Goal: Check status: Check status

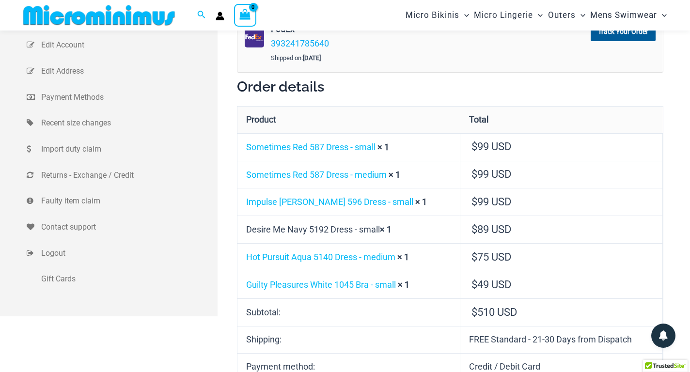
scroll to position [40, 0]
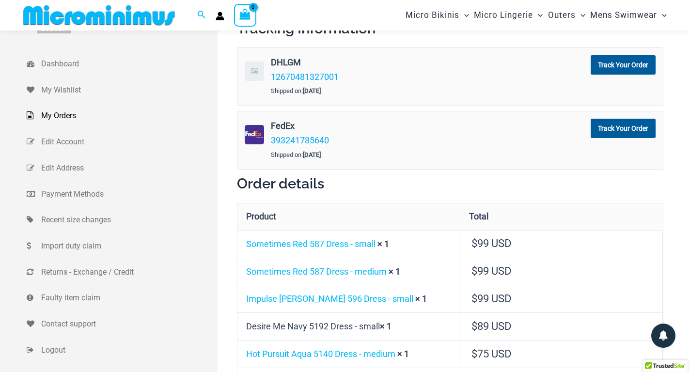
click at [57, 118] on span "My Orders" at bounding box center [128, 116] width 174 height 15
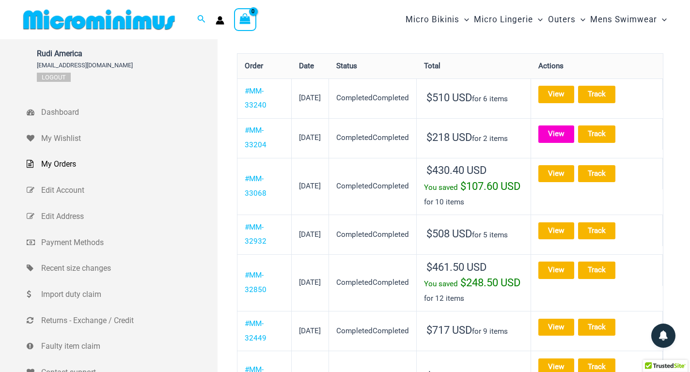
click at [574, 133] on link "View" at bounding box center [556, 133] width 36 height 17
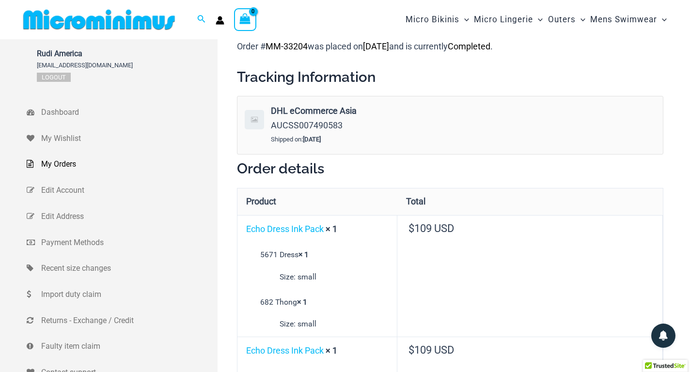
click at [51, 162] on span "My Orders" at bounding box center [128, 164] width 174 height 15
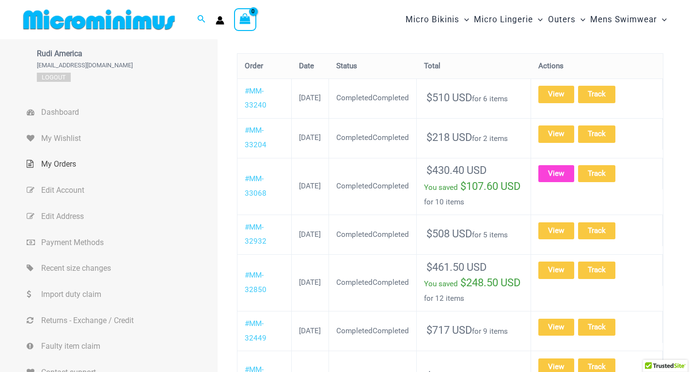
click at [572, 173] on link "View" at bounding box center [556, 173] width 36 height 17
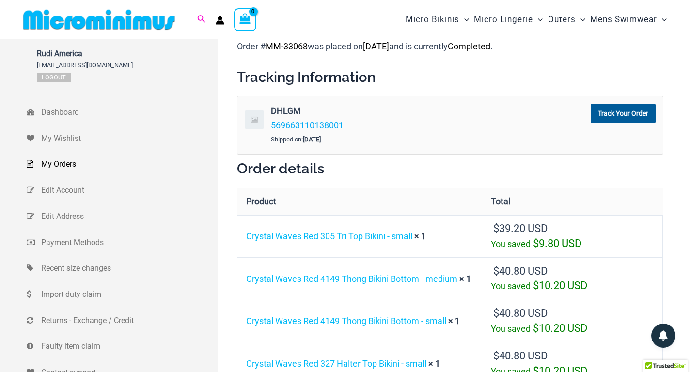
click at [199, 16] on icon "Search icon link" at bounding box center [201, 19] width 8 height 9
type input "****"
click button "Search" at bounding box center [0, 0] width 0 height 0
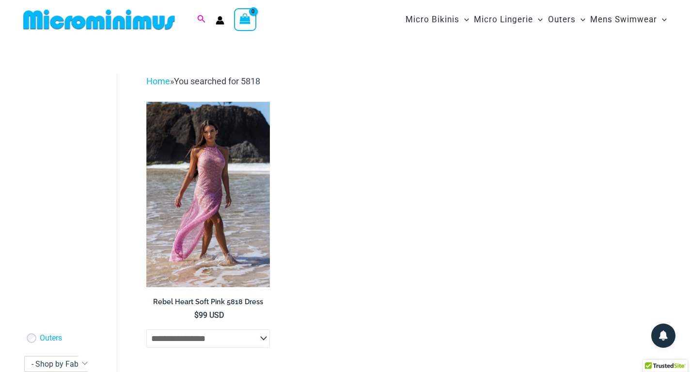
click at [201, 22] on icon "Search icon link" at bounding box center [201, 19] width 8 height 9
click at [473, 166] on ul "**********" at bounding box center [408, 241] width 524 height 279
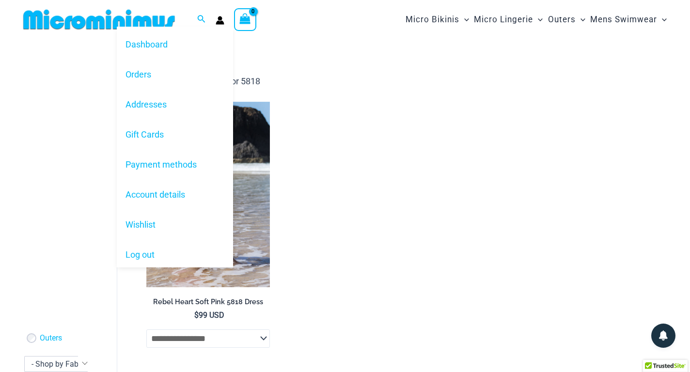
click at [220, 15] on div "Dashboard Orders Addresses Gift Cards Payment methods Account details Wishlist …" at bounding box center [220, 20] width 9 height 15
click at [141, 78] on link "Orders" at bounding box center [175, 74] width 116 height 30
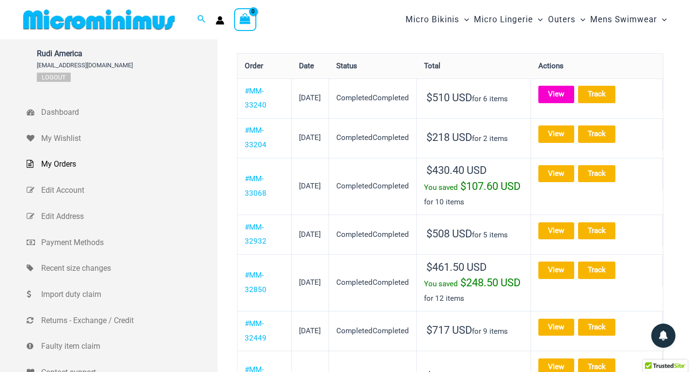
click at [574, 94] on link "View" at bounding box center [556, 94] width 36 height 17
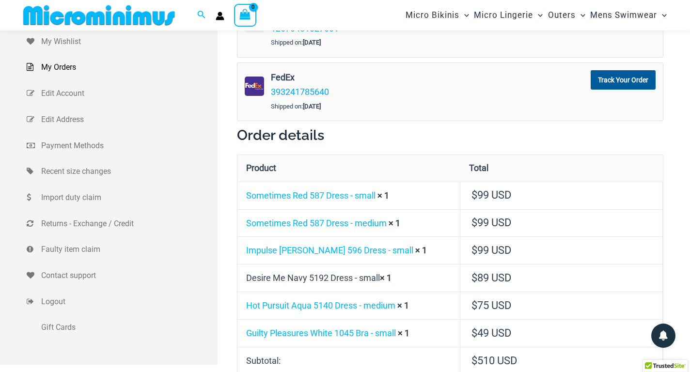
scroll to position [40, 0]
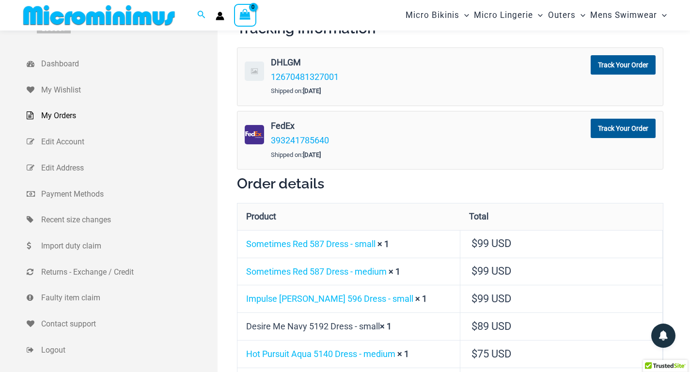
click at [50, 120] on span "My Orders" at bounding box center [128, 116] width 174 height 15
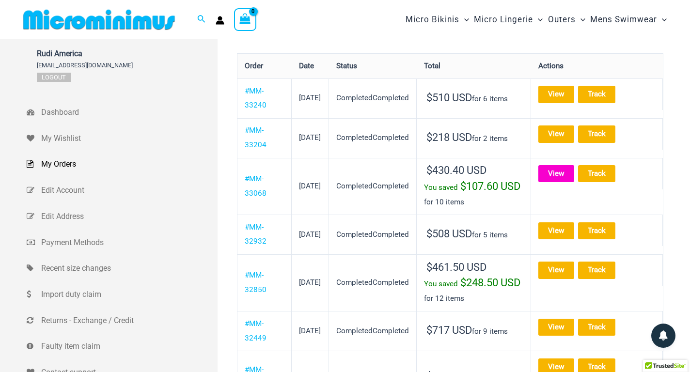
click at [574, 171] on link "View" at bounding box center [556, 173] width 36 height 17
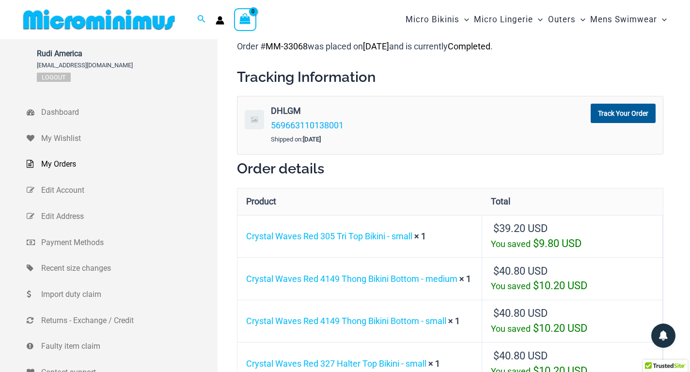
click at [58, 162] on span "My Orders" at bounding box center [128, 164] width 174 height 15
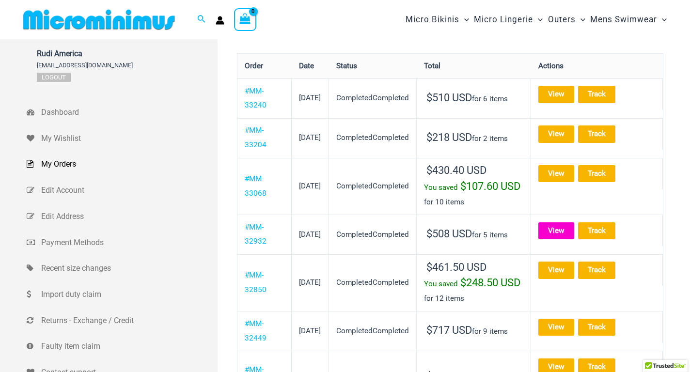
click at [566, 239] on link "View" at bounding box center [556, 230] width 36 height 17
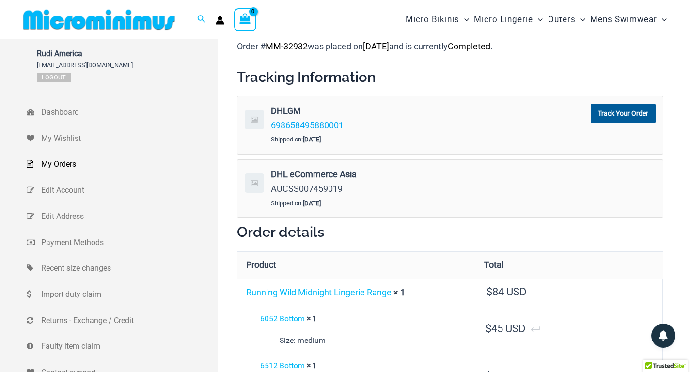
click at [58, 164] on span "My Orders" at bounding box center [128, 164] width 174 height 15
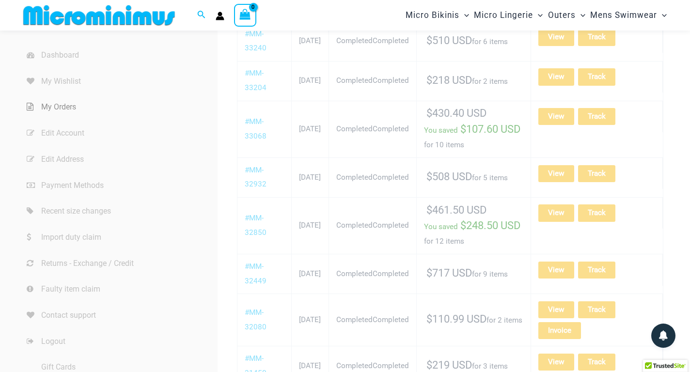
scroll to position [88, 0]
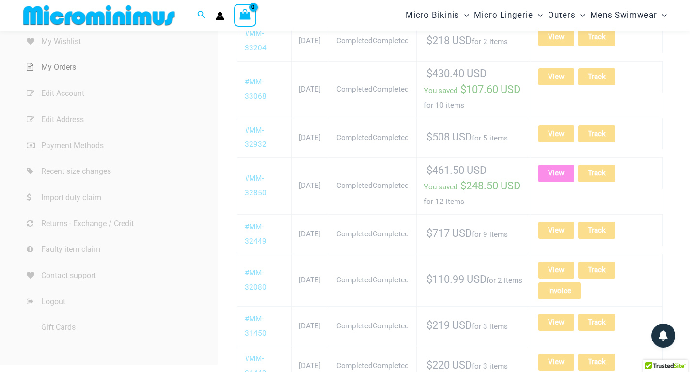
click at [568, 182] on link "View" at bounding box center [556, 173] width 36 height 17
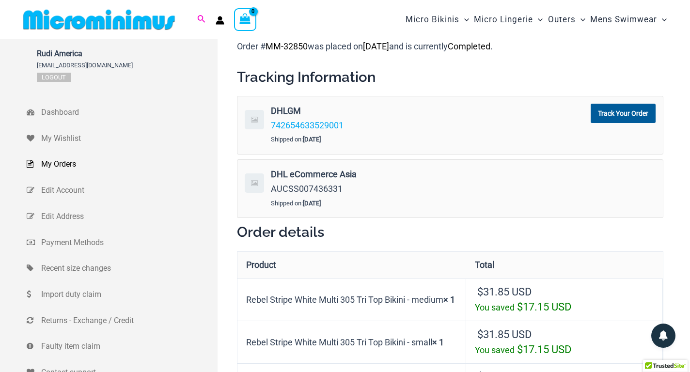
click at [201, 19] on icon "Search icon link" at bounding box center [201, 19] width 8 height 9
click at [62, 162] on span "My Orders" at bounding box center [128, 164] width 174 height 15
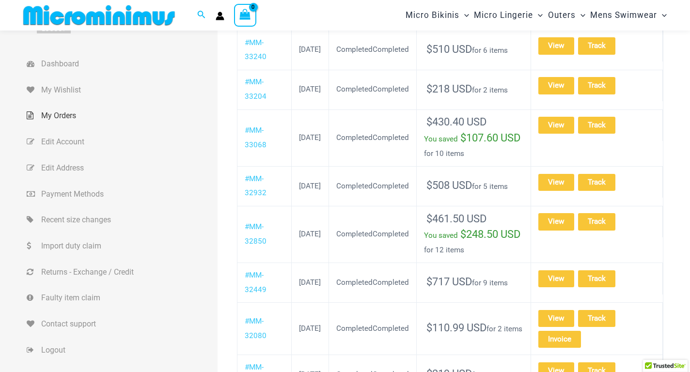
scroll to position [88, 0]
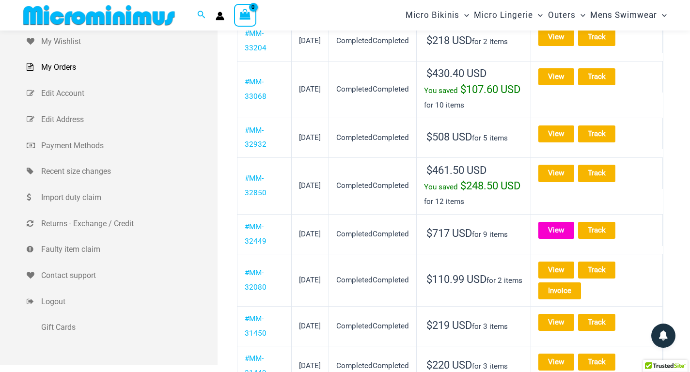
click at [572, 239] on link "View" at bounding box center [556, 230] width 36 height 17
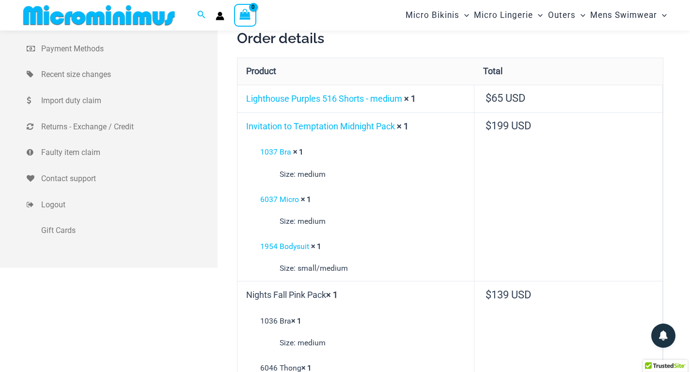
scroll to position [88, 0]
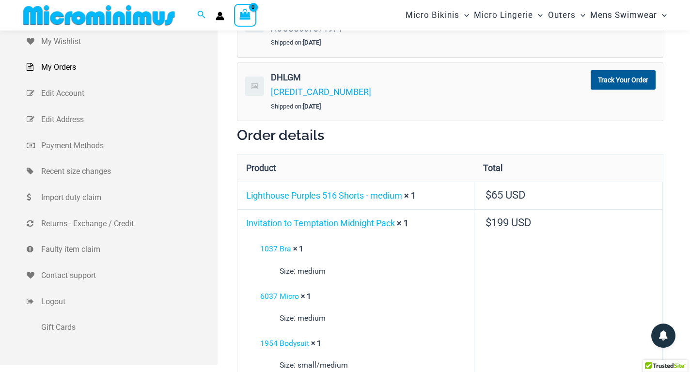
click at [58, 58] on link "My Orders" at bounding box center [122, 67] width 191 height 26
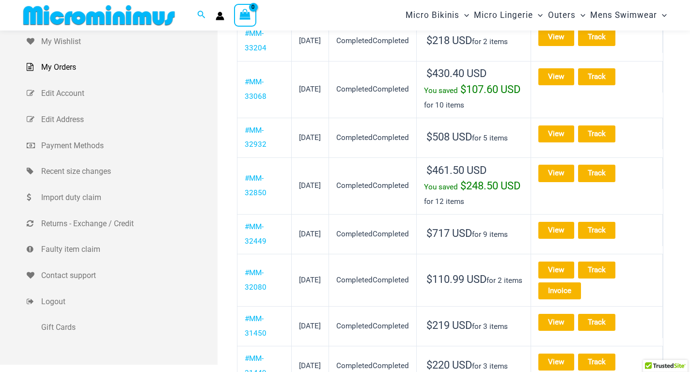
scroll to position [185, 0]
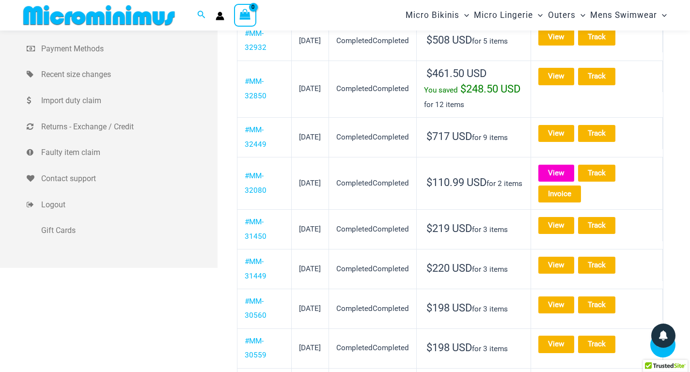
click at [573, 182] on link "View" at bounding box center [556, 173] width 36 height 17
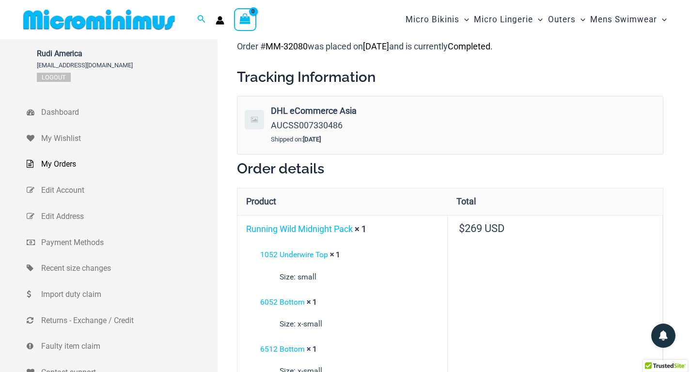
click at [59, 165] on span "My Orders" at bounding box center [128, 164] width 174 height 15
